Goal: Information Seeking & Learning: Compare options

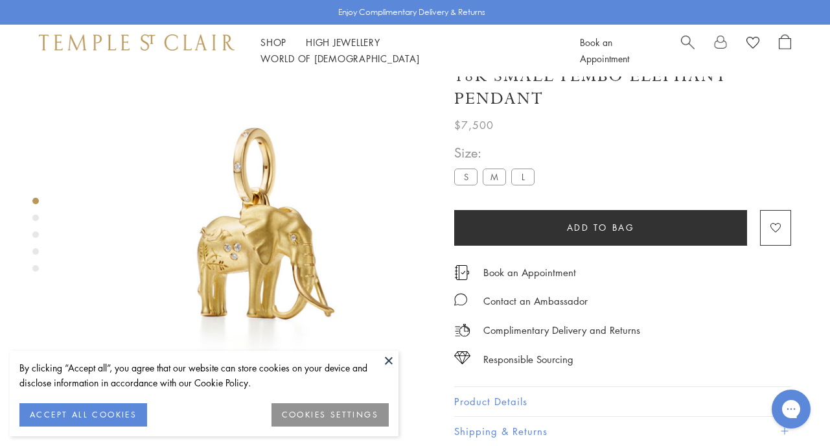
scroll to position [6, 0]
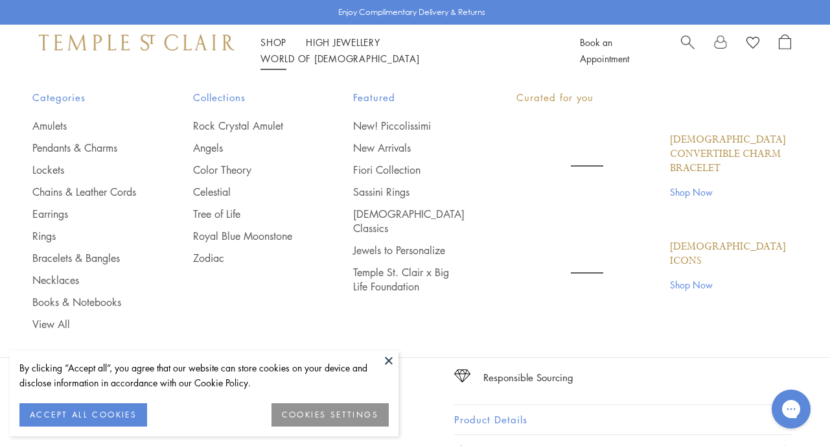
click at [273, 45] on link "Shop Shop" at bounding box center [274, 42] width 26 height 13
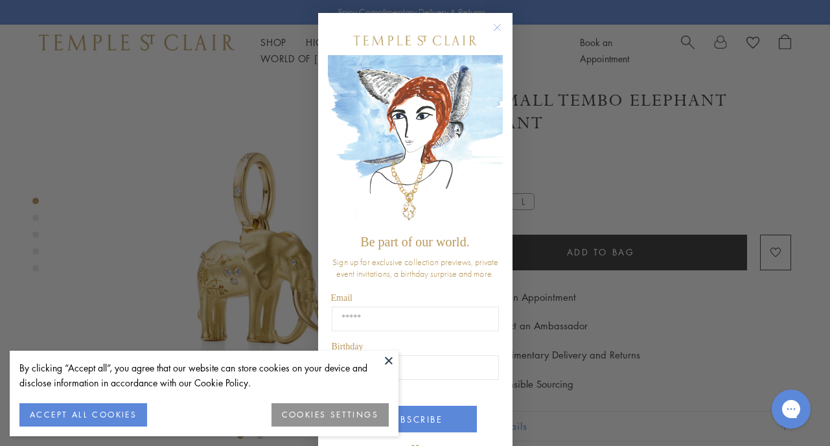
click at [498, 24] on circle "Close dialog" at bounding box center [497, 28] width 16 height 16
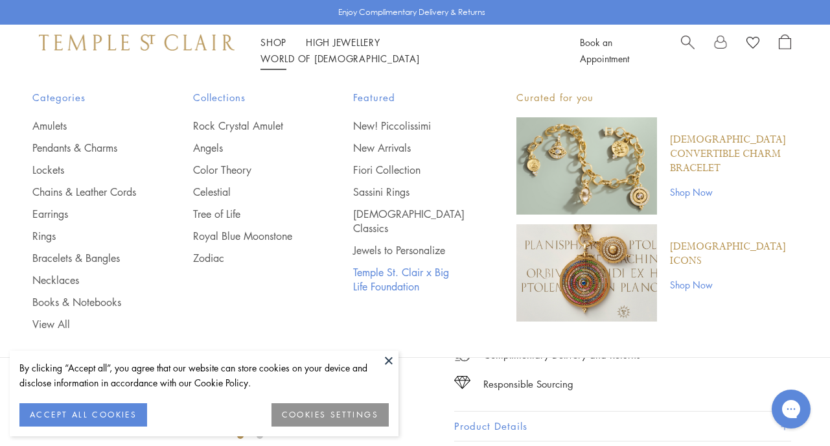
click at [391, 265] on link "Temple St. Clair x Big Life Foundation" at bounding box center [408, 279] width 111 height 29
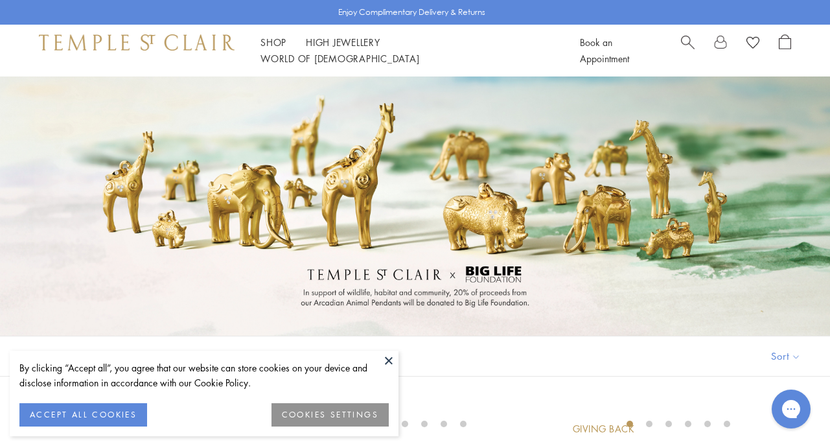
click at [388, 361] on button at bounding box center [388, 360] width 19 height 19
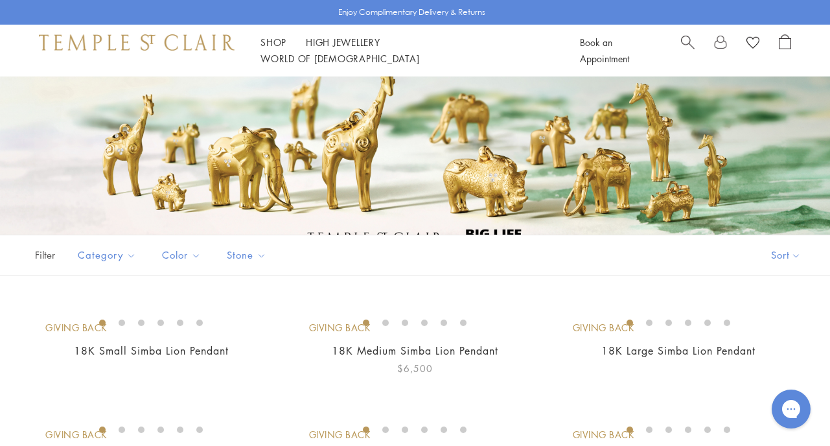
scroll to position [103, 0]
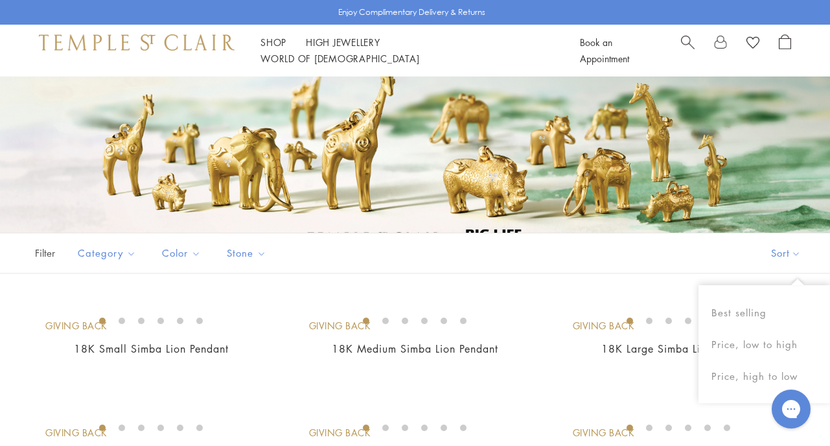
click at [769, 250] on button "Sort" at bounding box center [786, 253] width 88 height 40
click at [783, 252] on button "Sort" at bounding box center [786, 253] width 88 height 40
click at [728, 344] on button "Price, low to high" at bounding box center [765, 345] width 132 height 32
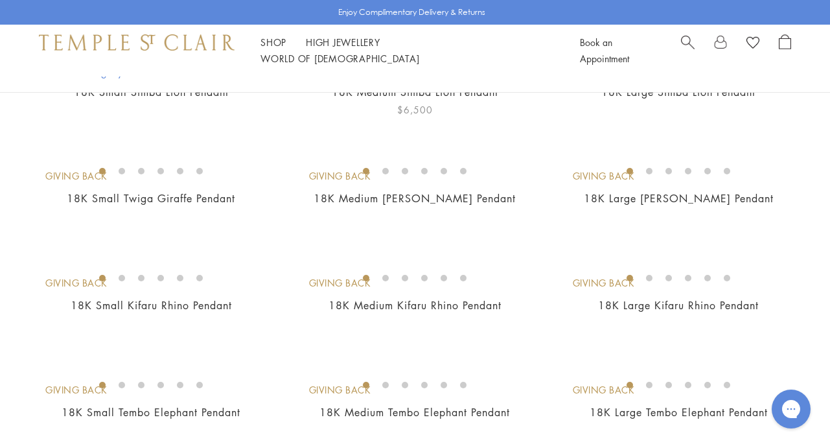
scroll to position [355, 0]
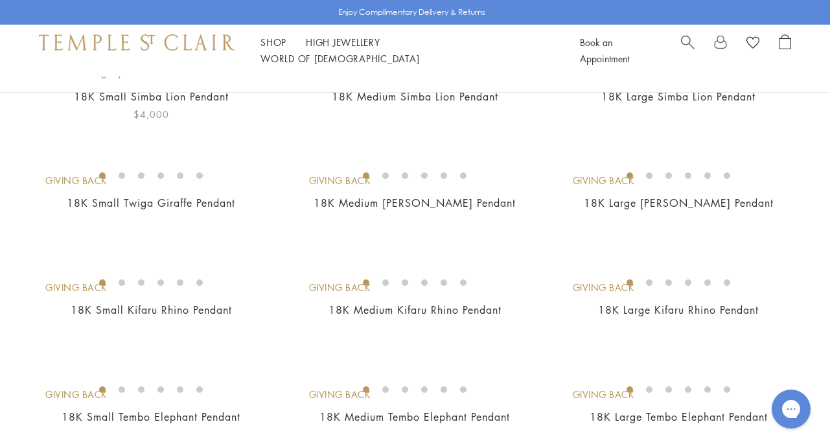
click at [0, 0] on img at bounding box center [0, 0] width 0 height 0
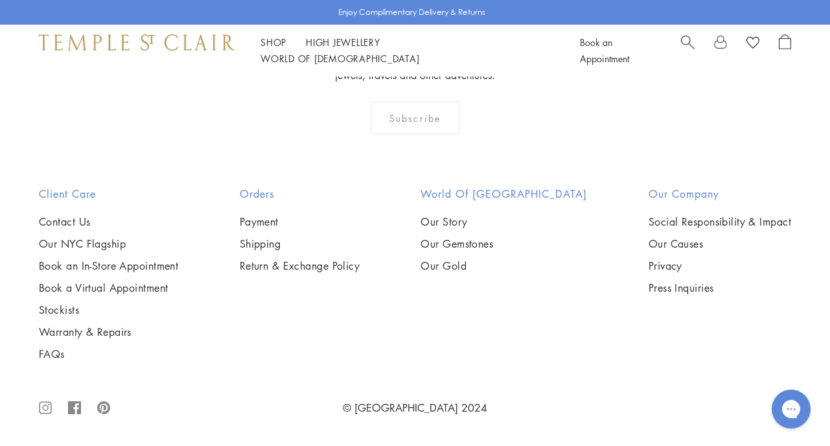
scroll to position [1288, 0]
click at [0, 0] on img at bounding box center [0, 0] width 0 height 0
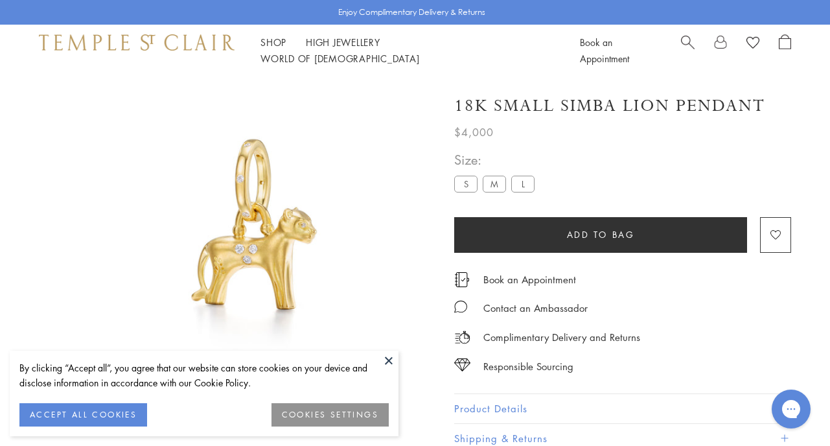
scroll to position [76, 0]
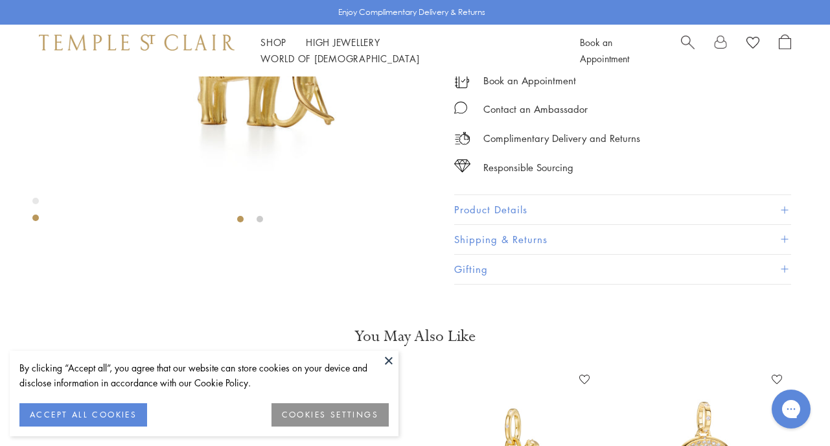
scroll to position [264, 0]
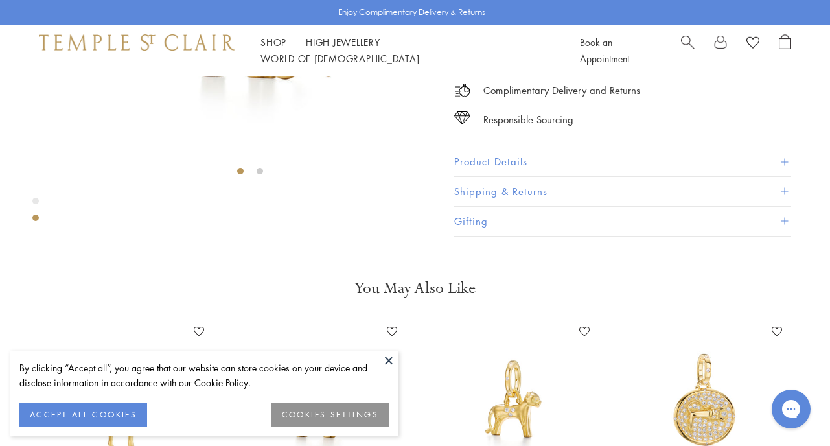
click at [389, 356] on button at bounding box center [388, 360] width 19 height 19
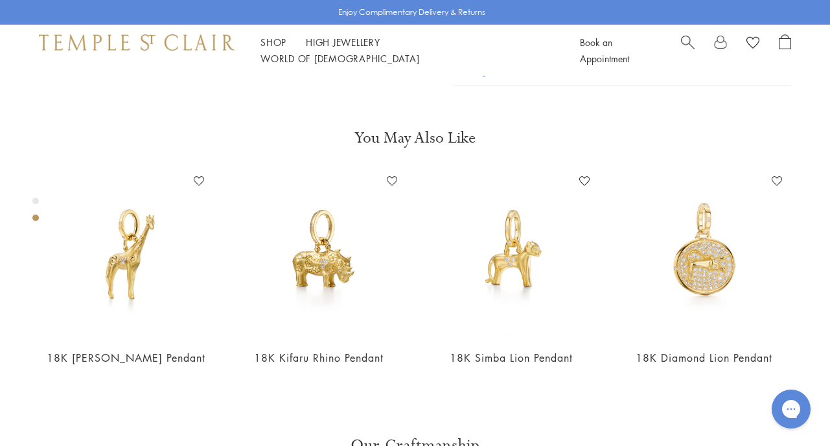
scroll to position [76, 0]
